Goal: Information Seeking & Learning: Learn about a topic

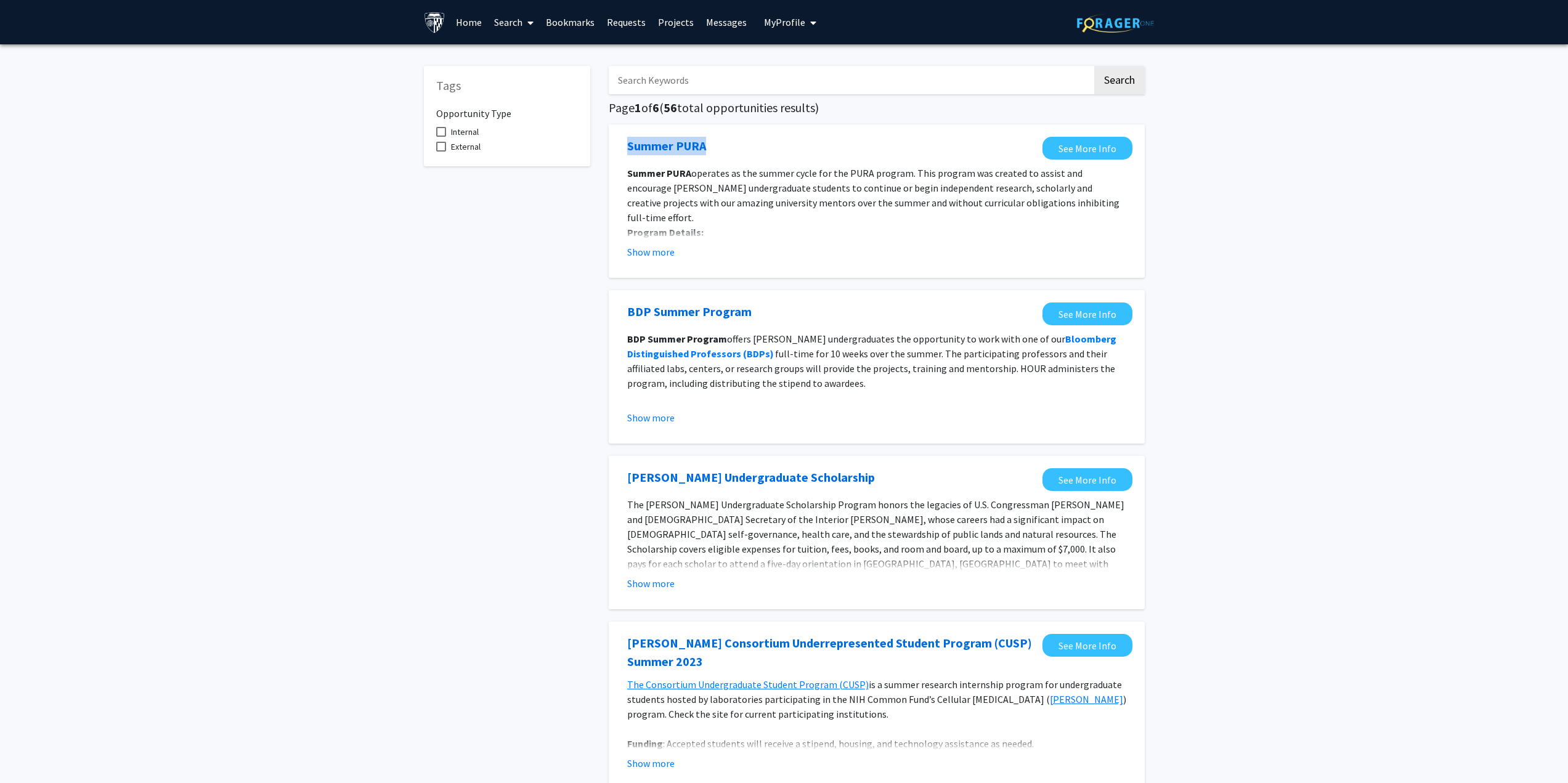
drag, startPoint x: 621, startPoint y: 140, endPoint x: 727, endPoint y: 126, distance: 106.9
click at [715, 126] on div "Summer PURA See More Info Summer PURA operates as the summer cycle for the PURA…" at bounding box center [877, 201] width 536 height 153
click at [764, 136] on div "Summer PURA See More Info Summer PURA operates as the summer cycle for the PURA…" at bounding box center [877, 201] width 536 height 153
click at [744, 139] on div "Summer PURA" at bounding box center [831, 146] width 409 height 19
click at [436, 126] on label "Internal" at bounding box center [458, 132] width 43 height 15
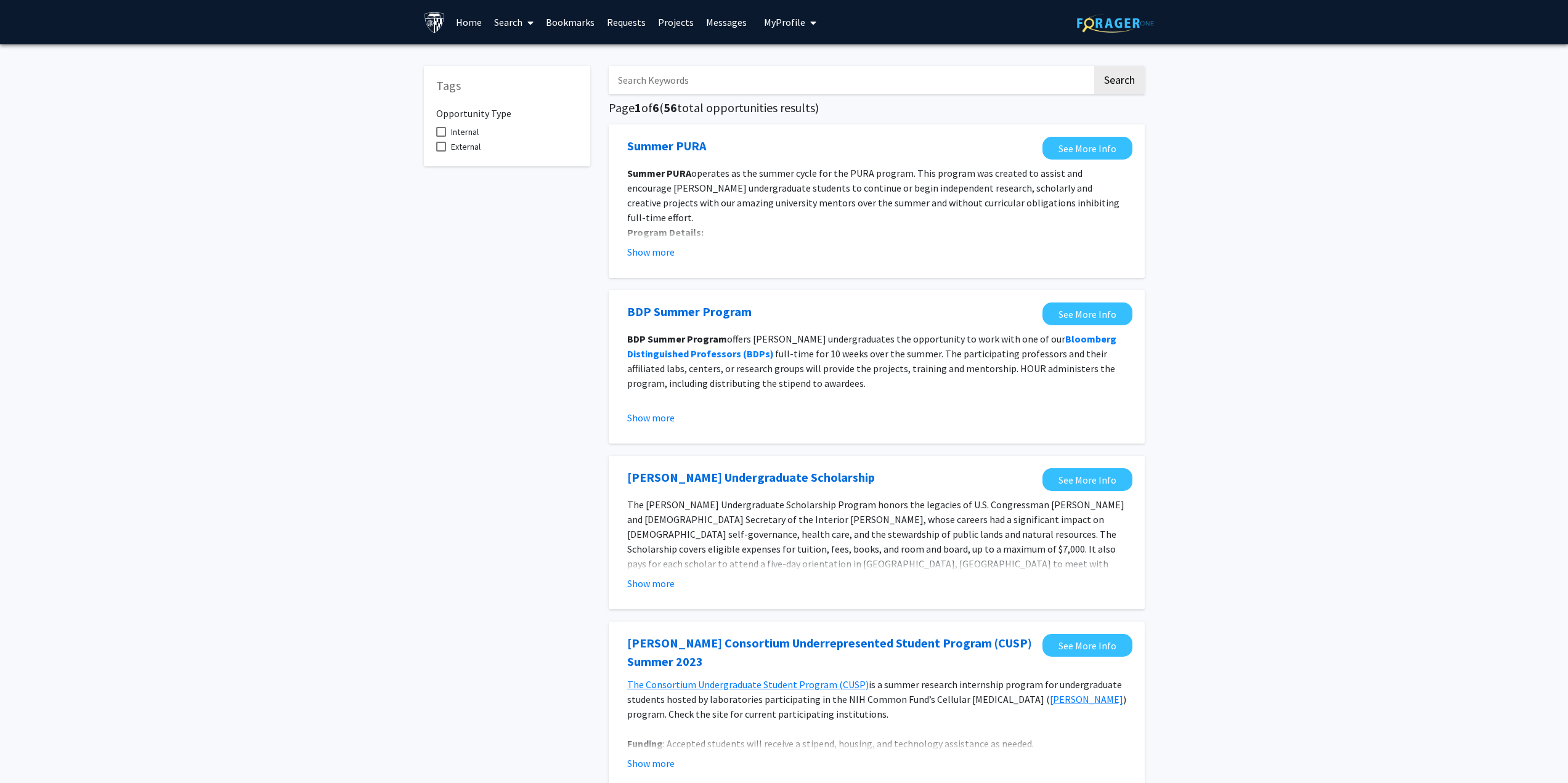
click at [441, 137] on input "Internal" at bounding box center [441, 137] width 1 height 1
checkbox input "true"
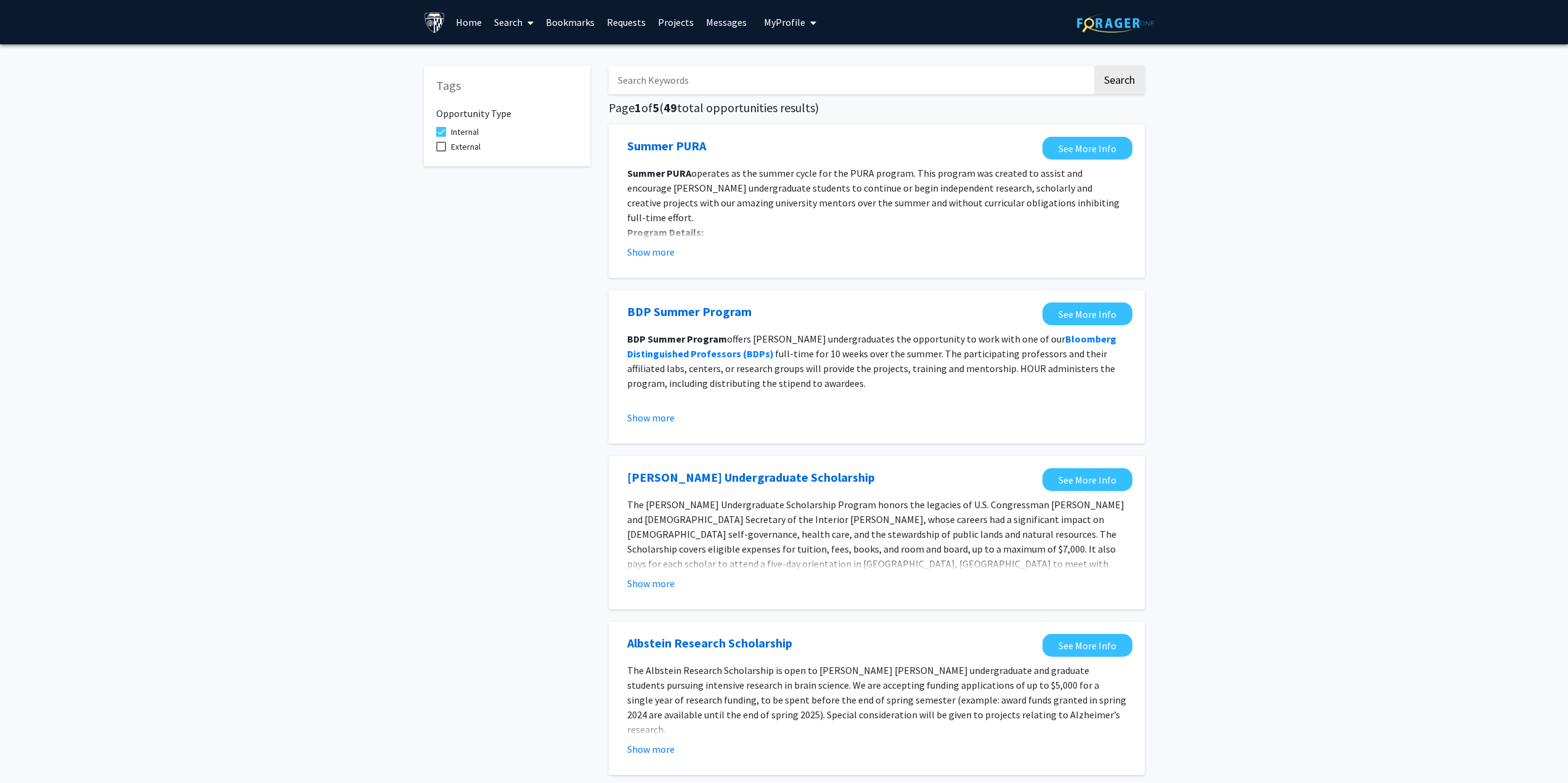
click at [704, 77] on input "Search Keywords" at bounding box center [850, 80] width 483 height 29
type input "e"
type input "r"
type input "computer"
click at [1094, 66] on button "Search" at bounding box center [1119, 80] width 51 height 29
